Goal: Check status

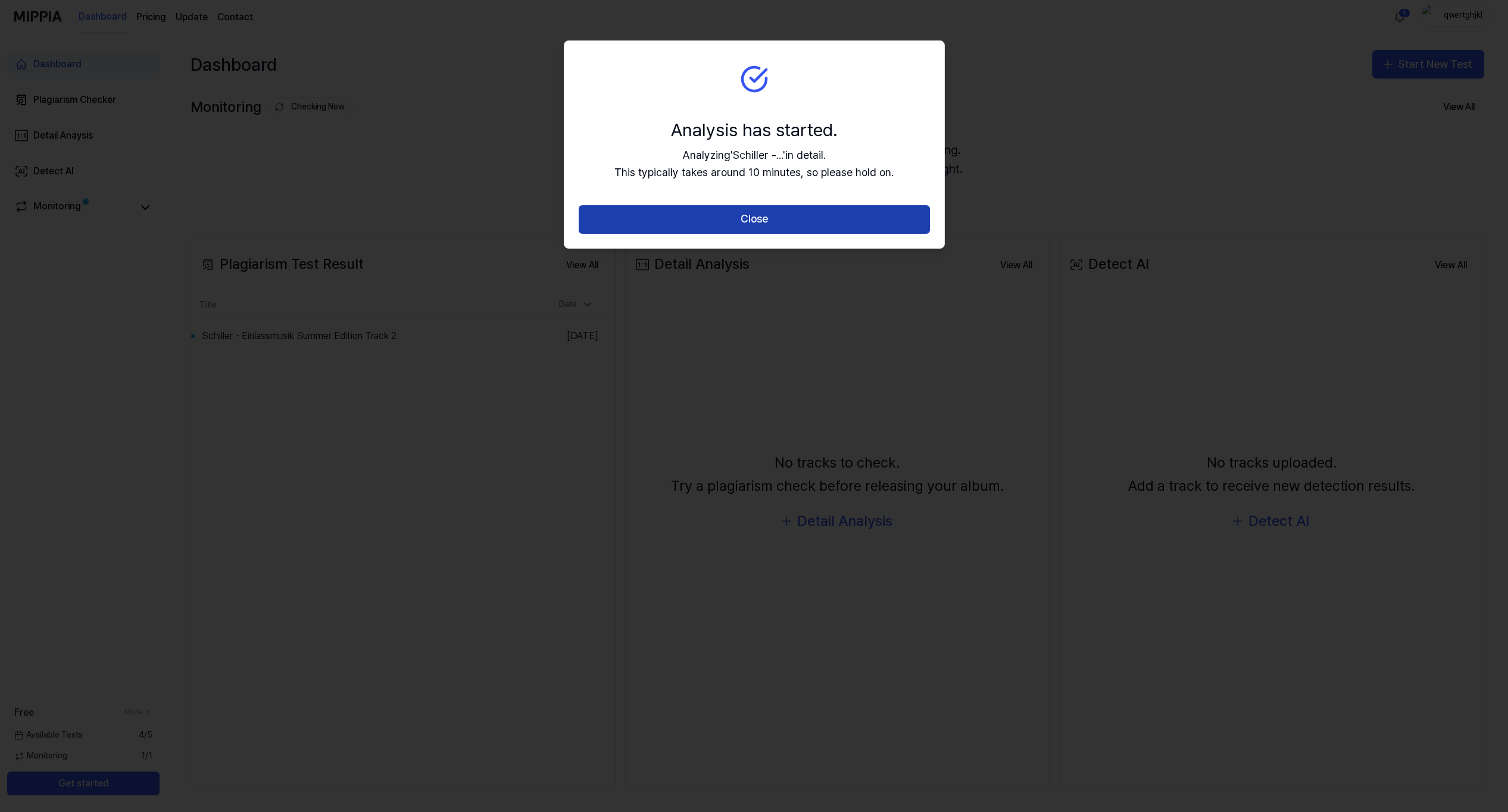
click at [724, 215] on button "Close" at bounding box center [754, 219] width 351 height 29
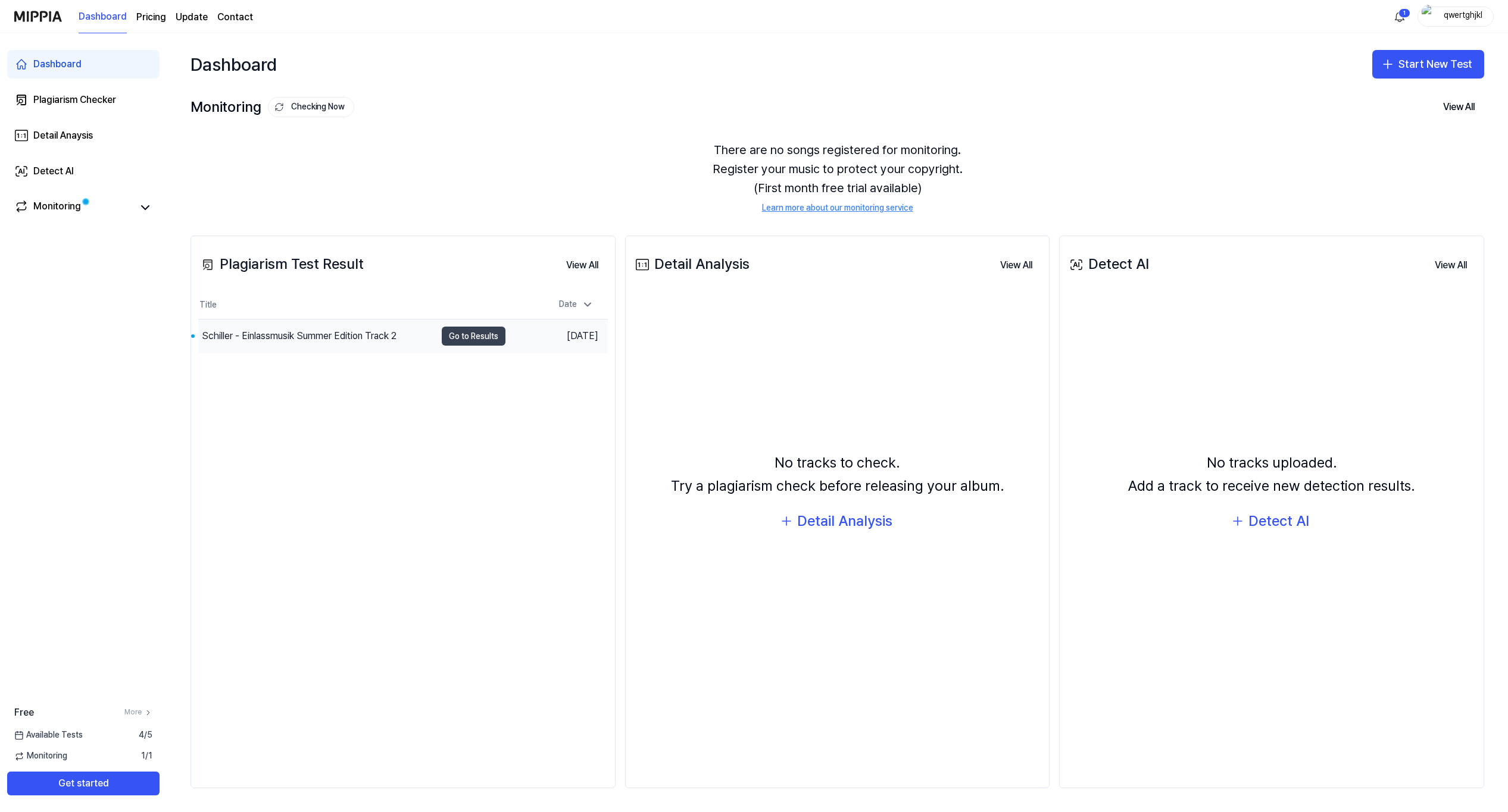
click at [460, 327] on button "Go to Results" at bounding box center [473, 336] width 64 height 19
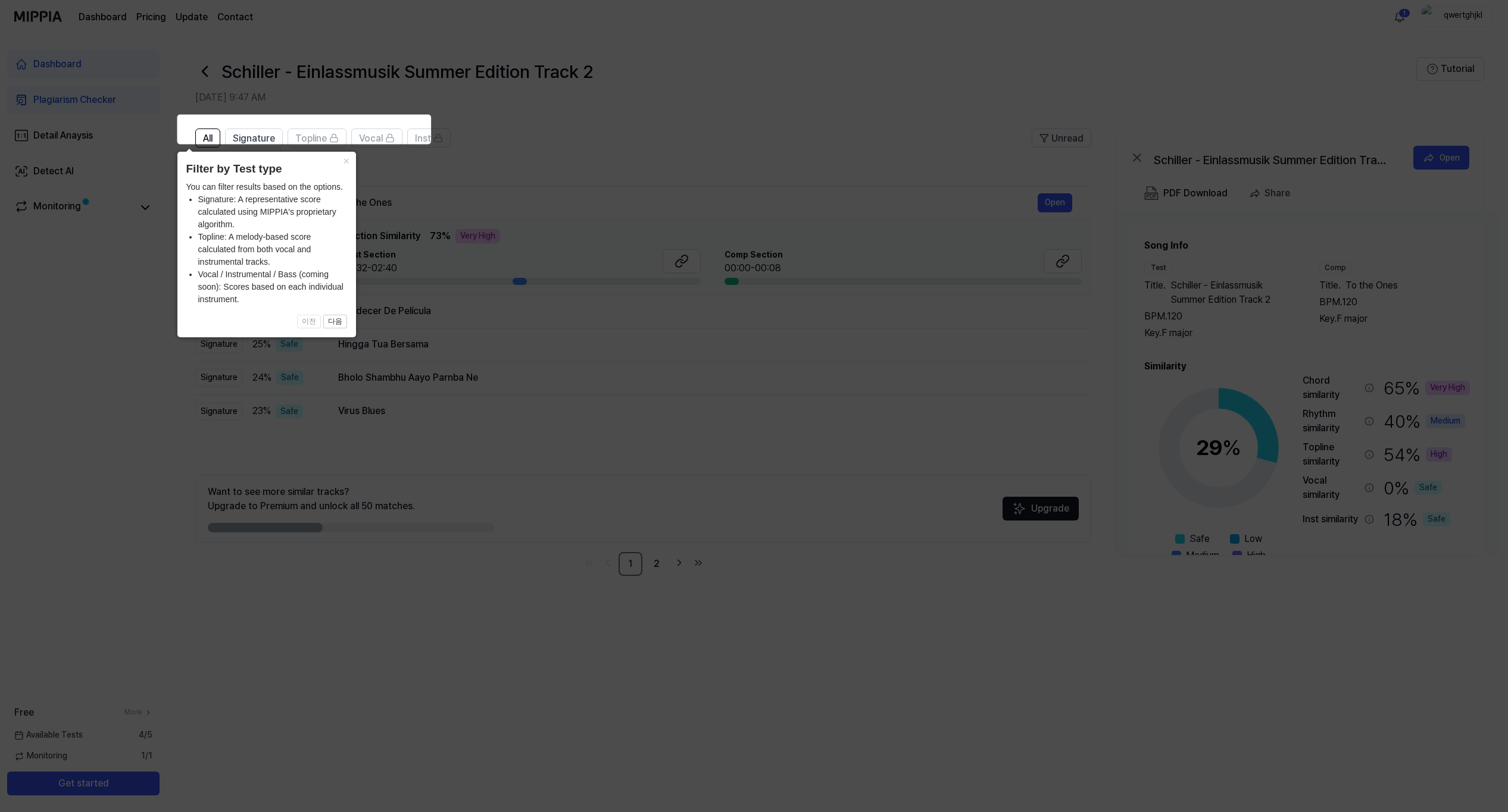
click at [525, 175] on icon at bounding box center [754, 406] width 1508 height 812
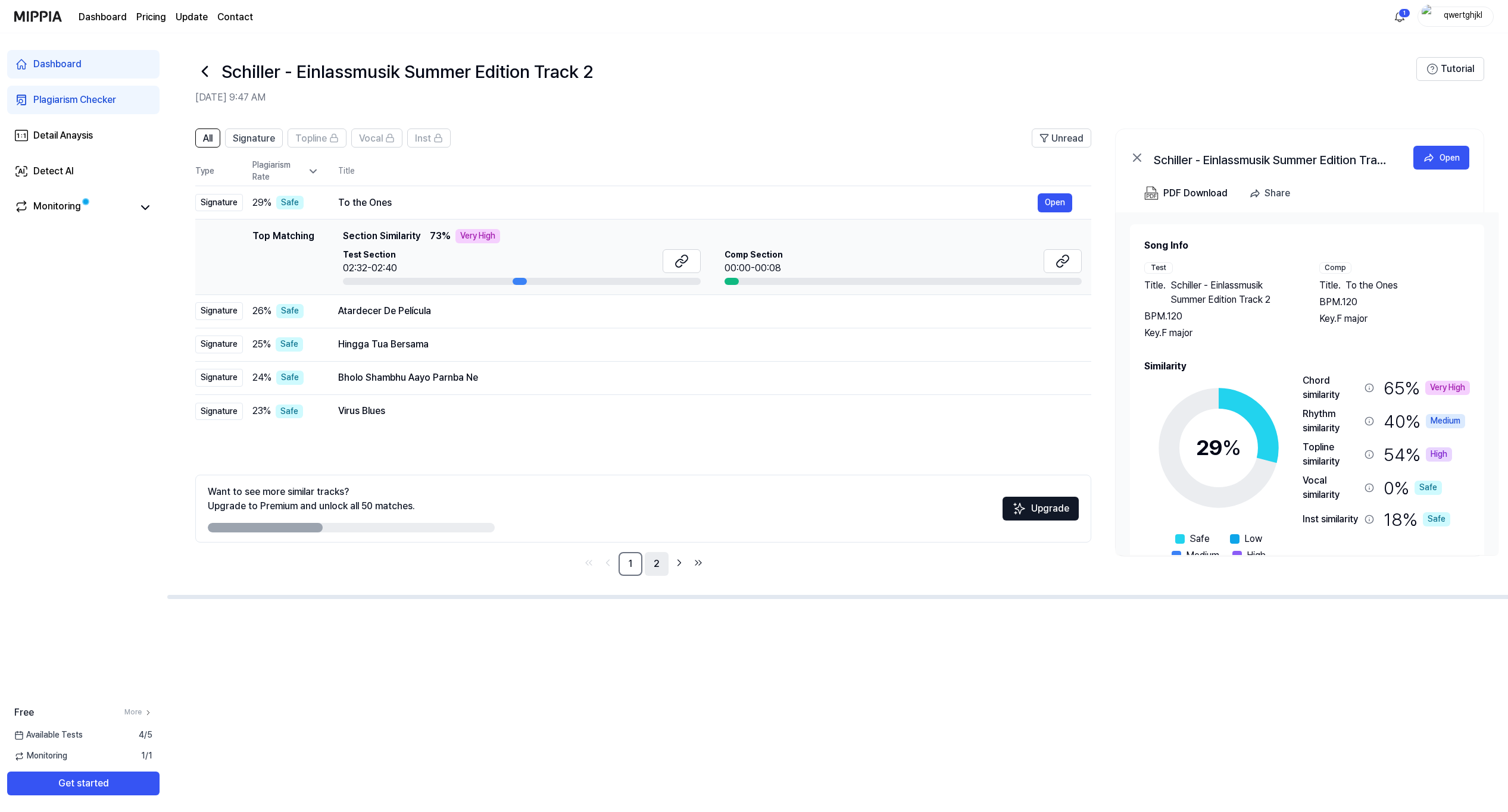
click at [663, 552] on link "2" at bounding box center [657, 564] width 24 height 24
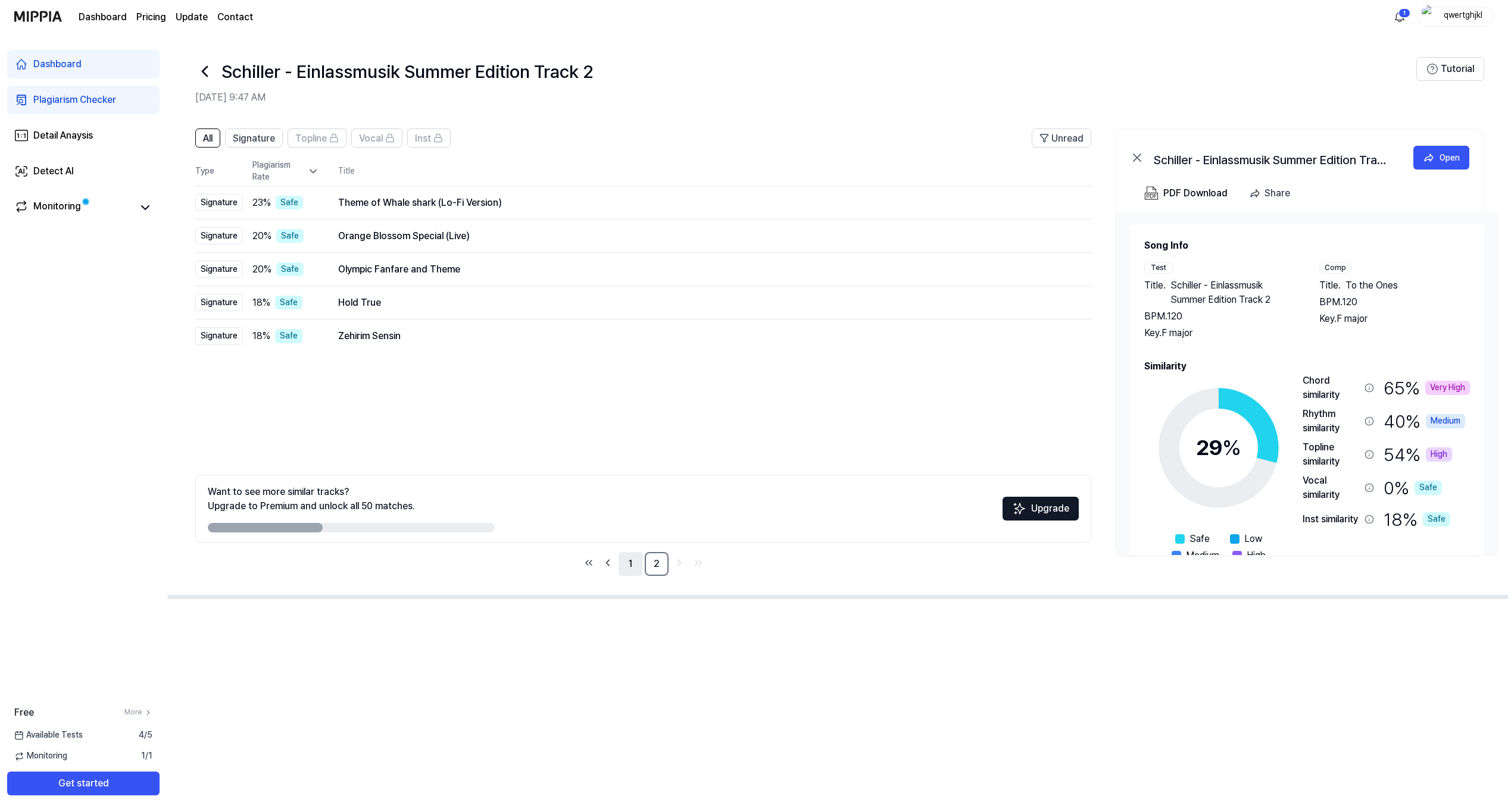
click at [640, 552] on link "1" at bounding box center [631, 564] width 24 height 24
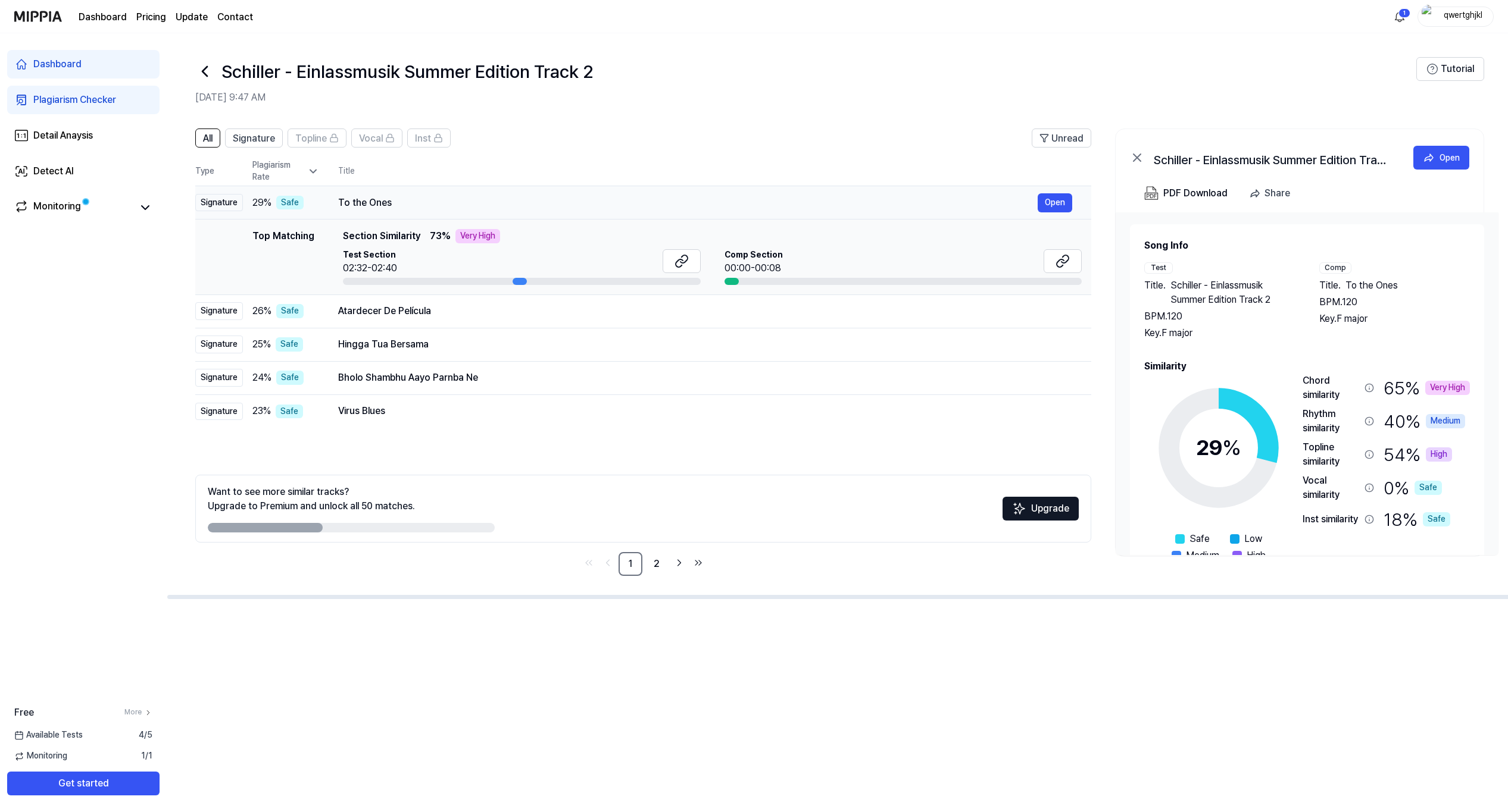
drag, startPoint x: 320, startPoint y: 190, endPoint x: 371, endPoint y: 191, distance: 51.0
click at [373, 195] on div "To the Ones" at bounding box center [688, 202] width 700 height 14
drag, startPoint x: 319, startPoint y: 188, endPoint x: 356, endPoint y: 191, distance: 37.1
click at [356, 195] on div "To the Ones" at bounding box center [688, 202] width 700 height 14
click at [675, 249] on button at bounding box center [682, 261] width 38 height 24
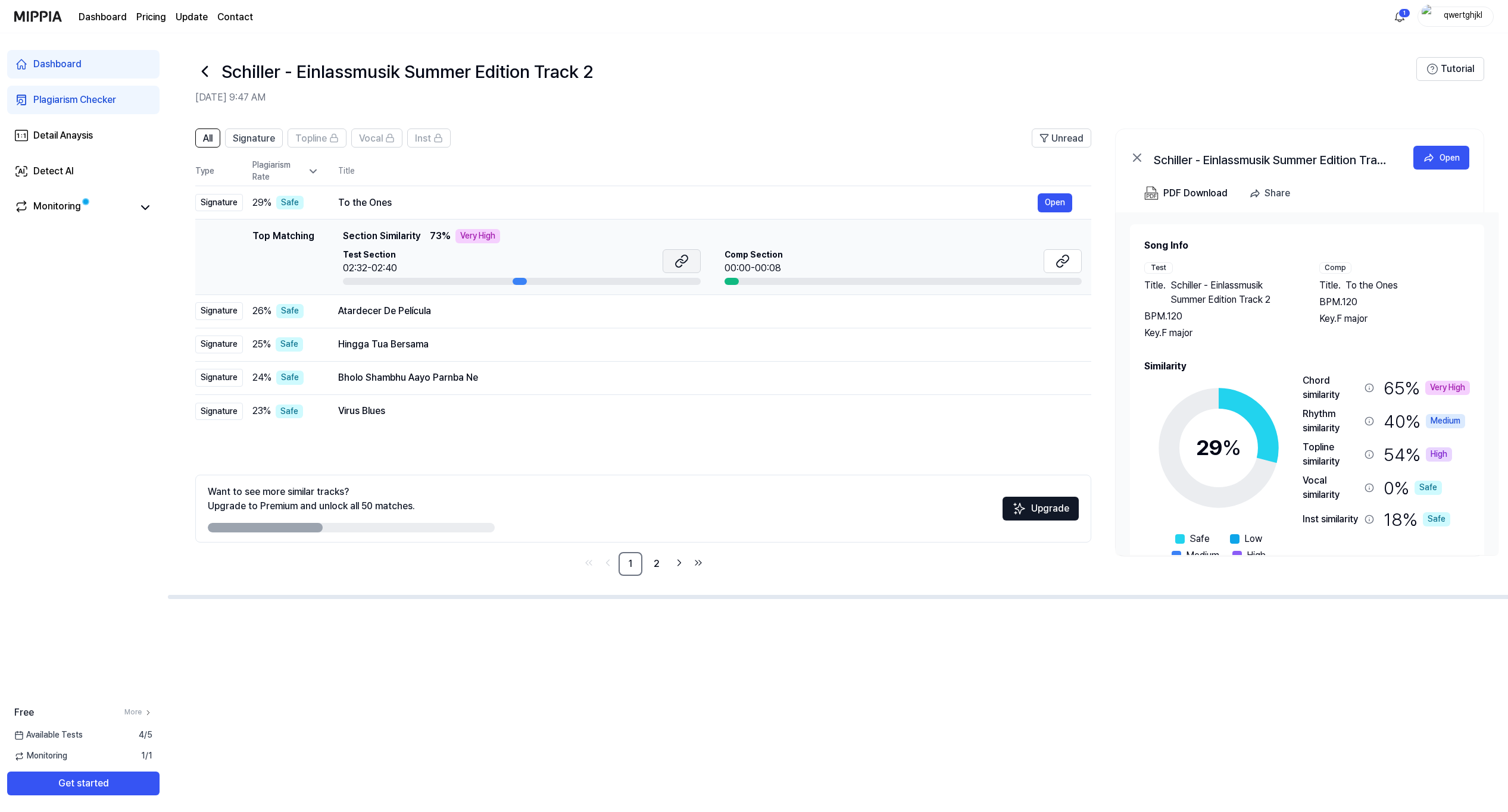
scroll to position [0, 1]
click at [1072, 193] on button "Open" at bounding box center [1055, 202] width 35 height 19
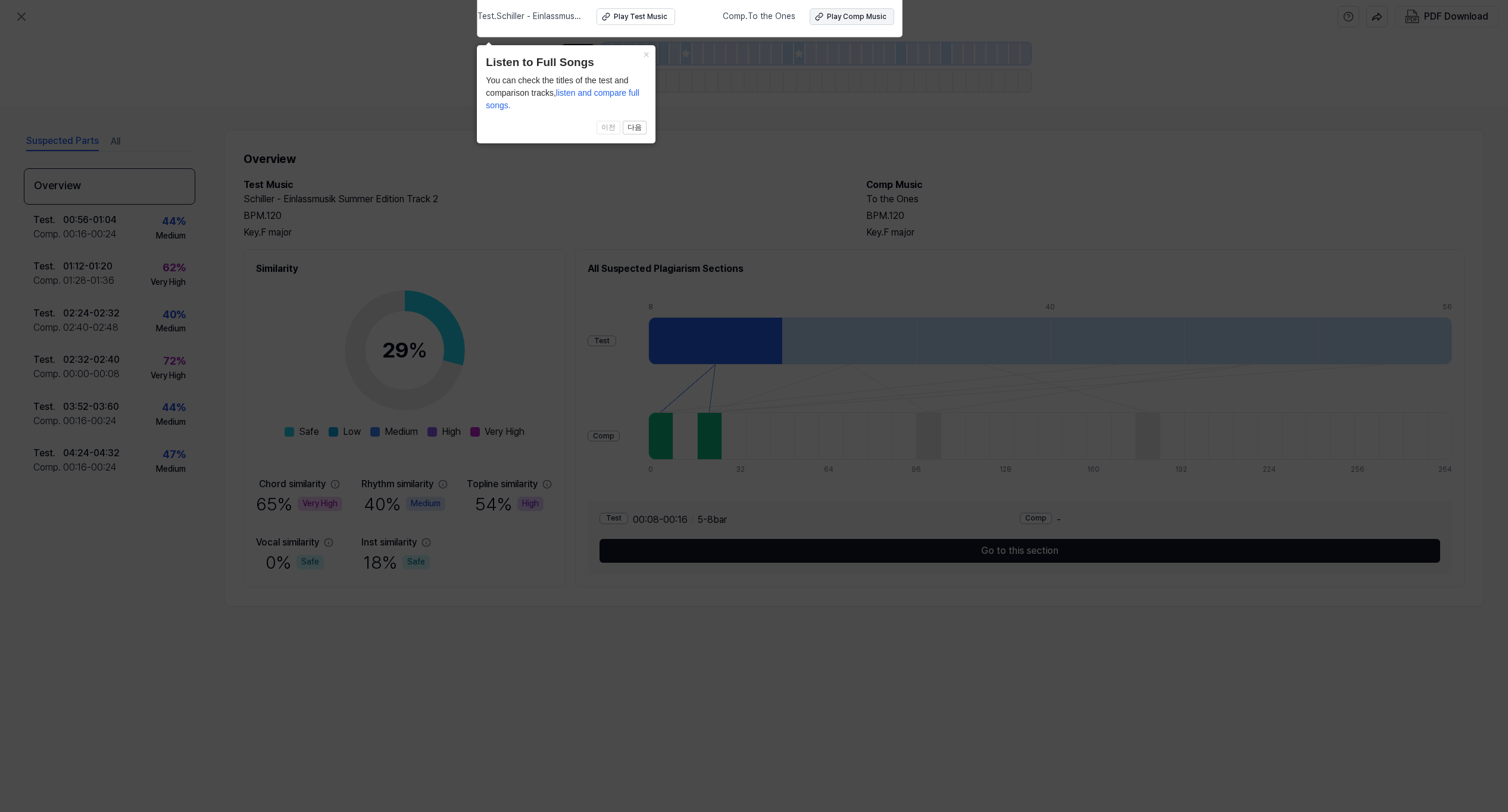
click at [830, 17] on div "Play Comp Music" at bounding box center [857, 17] width 60 height 10
